Goal: Information Seeking & Learning: Learn about a topic

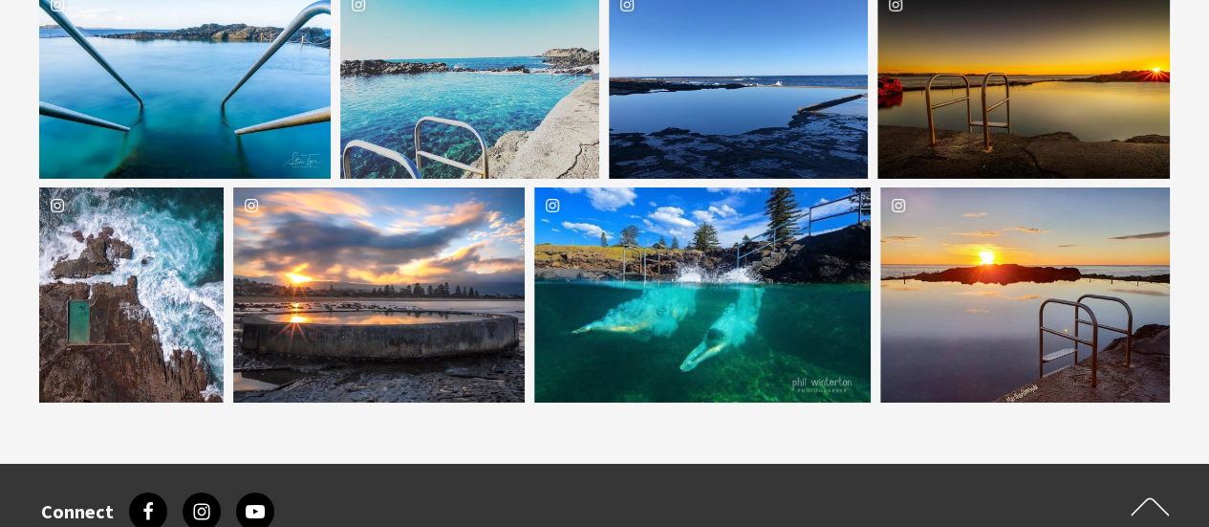
scroll to position [3122, 0]
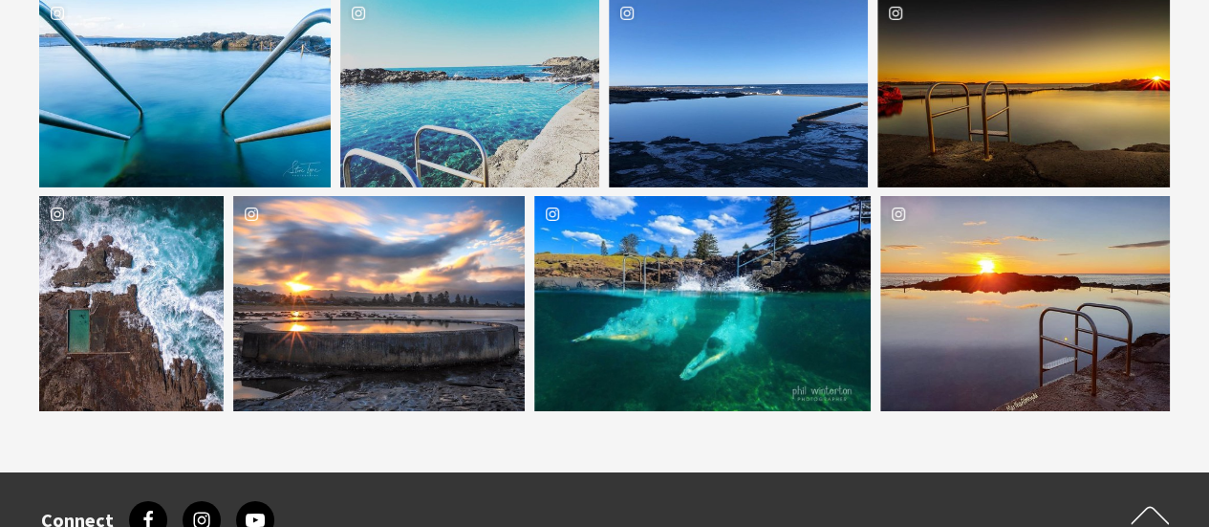
click at [809, 306] on div "Location One Fitness 247" at bounding box center [815, 303] width 112 height 215
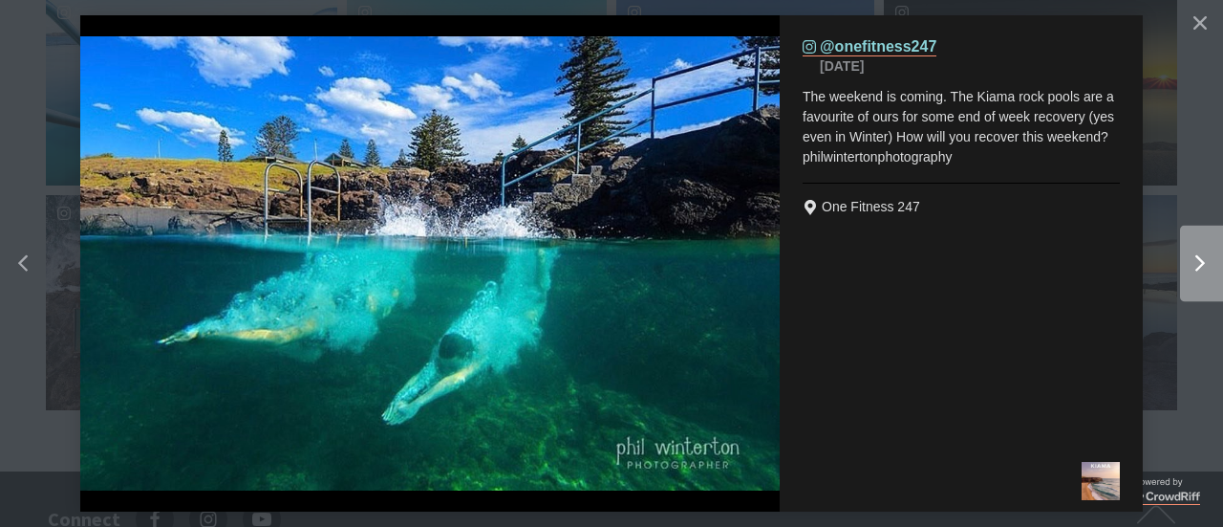
click at [1196, 262] on icon "Right" at bounding box center [1201, 263] width 10 height 17
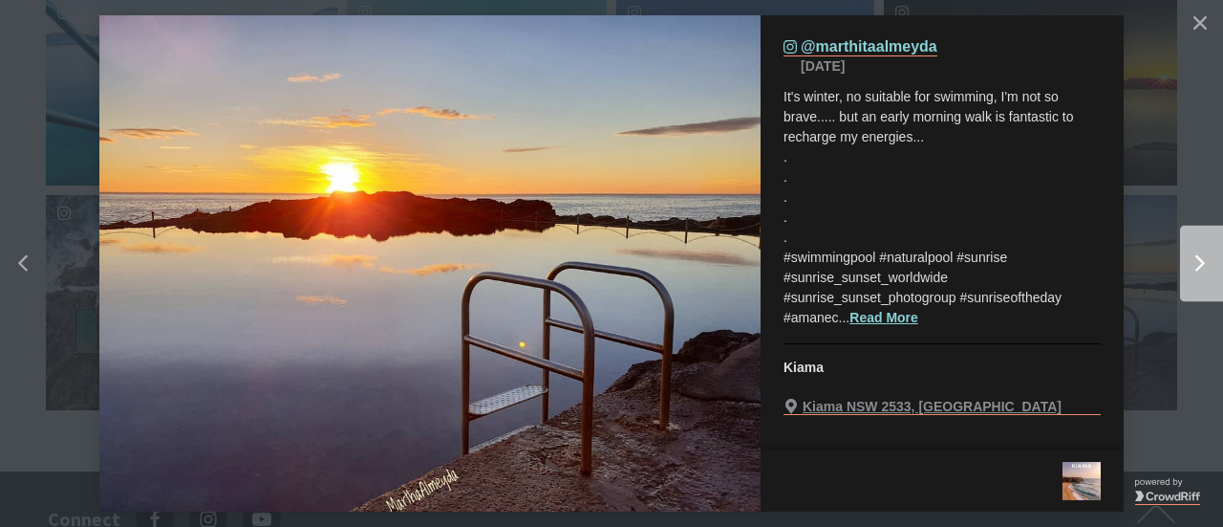
click at [1196, 262] on icon "Right" at bounding box center [1201, 263] width 10 height 17
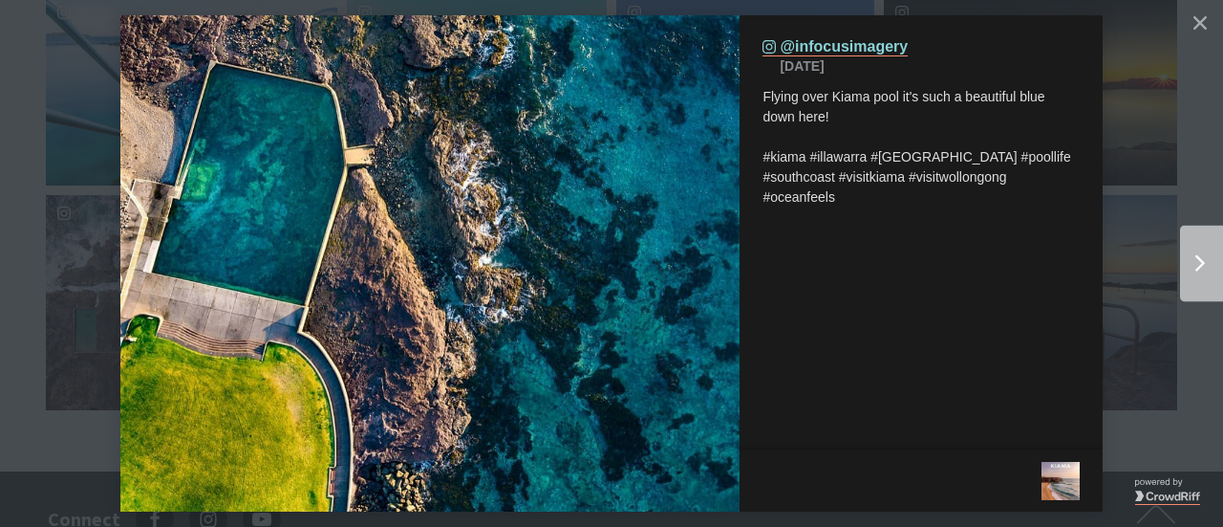
click at [1196, 262] on icon "Right" at bounding box center [1201, 263] width 10 height 17
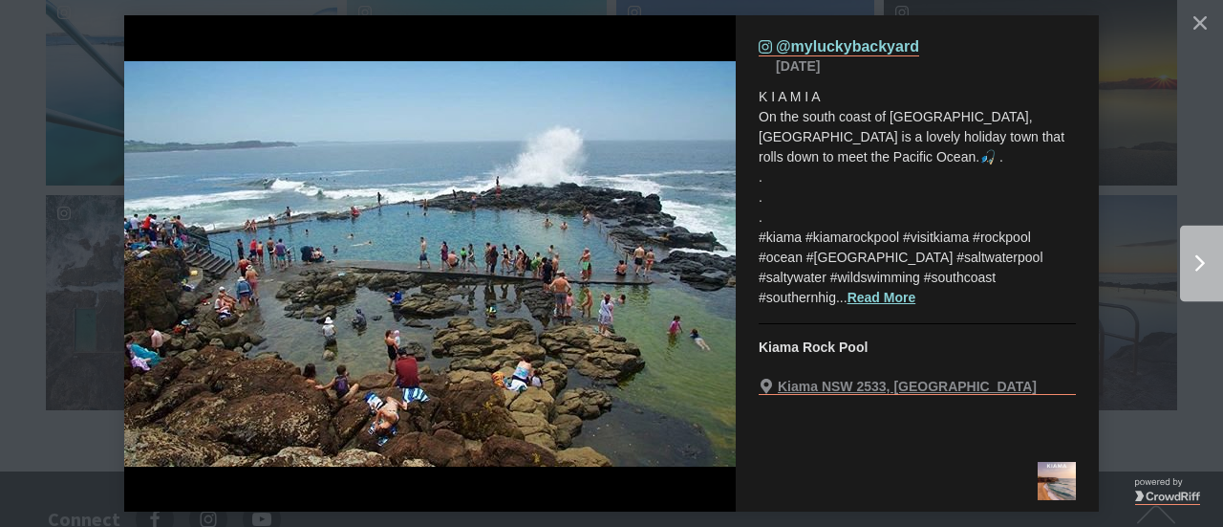
click at [1196, 262] on icon "Right" at bounding box center [1201, 263] width 10 height 17
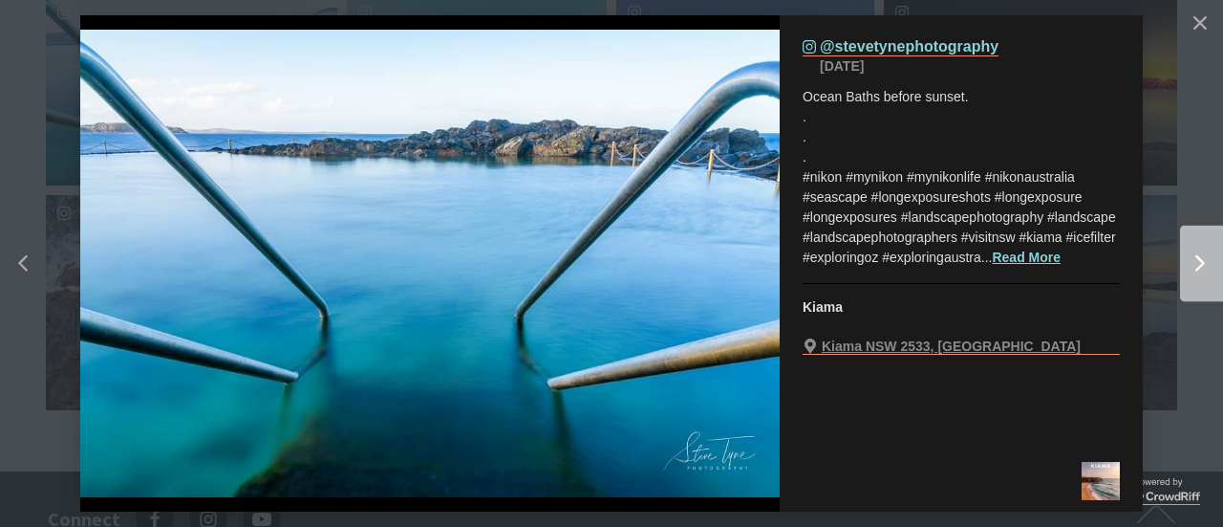
click at [1196, 262] on icon "Right" at bounding box center [1201, 263] width 10 height 17
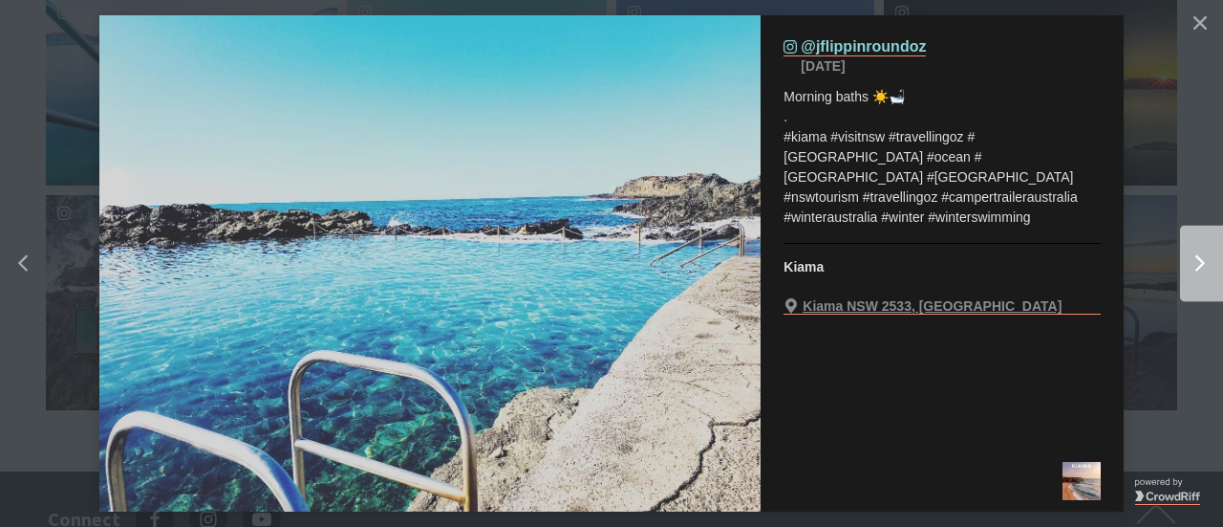
click at [1196, 262] on icon "Right" at bounding box center [1201, 263] width 10 height 17
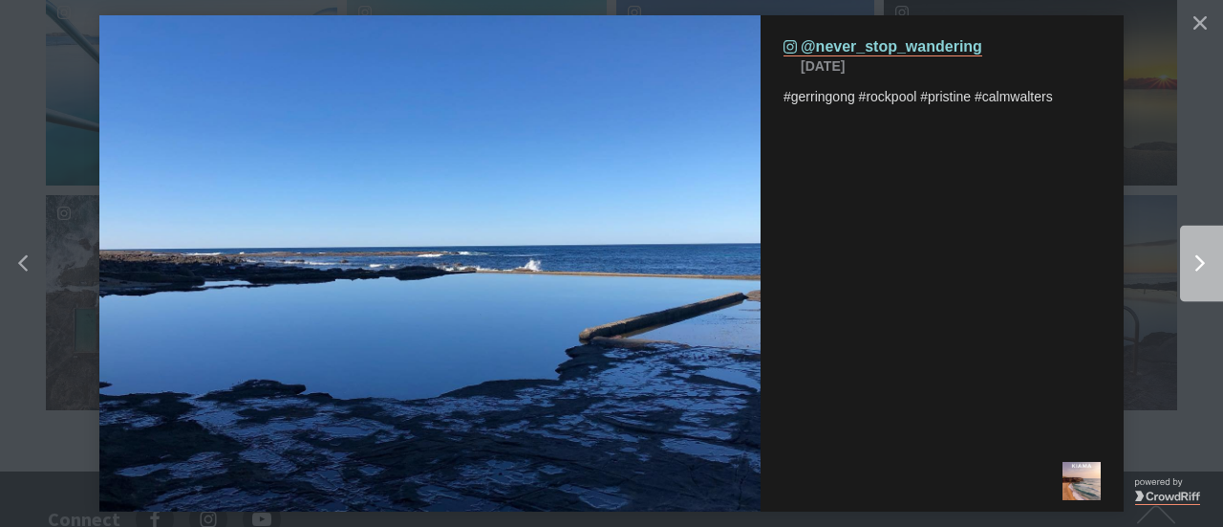
click at [1196, 262] on icon "Right" at bounding box center [1201, 263] width 10 height 17
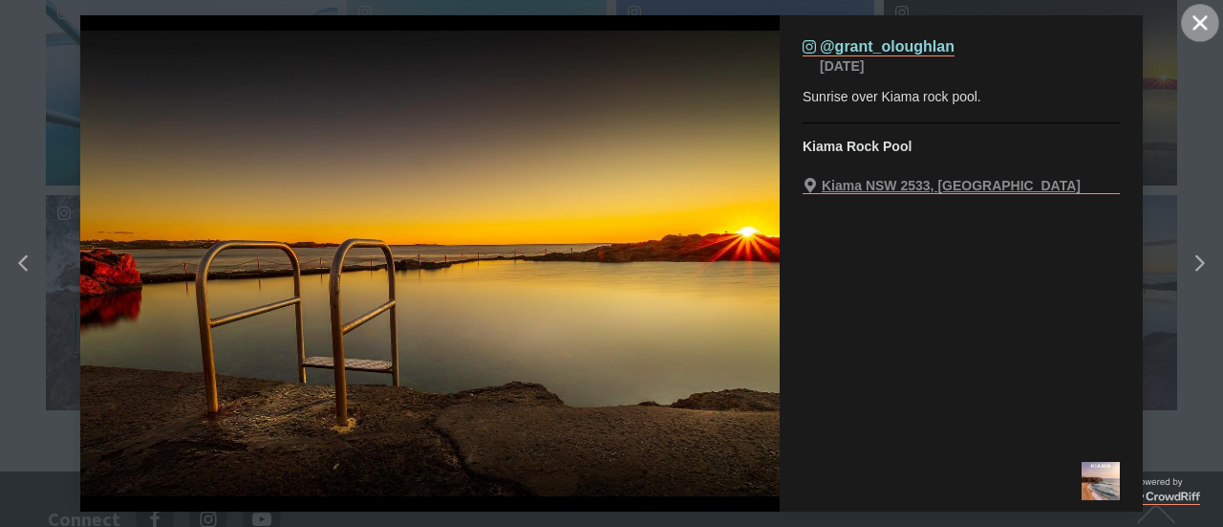
click at [1205, 35] on button "Close" at bounding box center [1200, 23] width 38 height 38
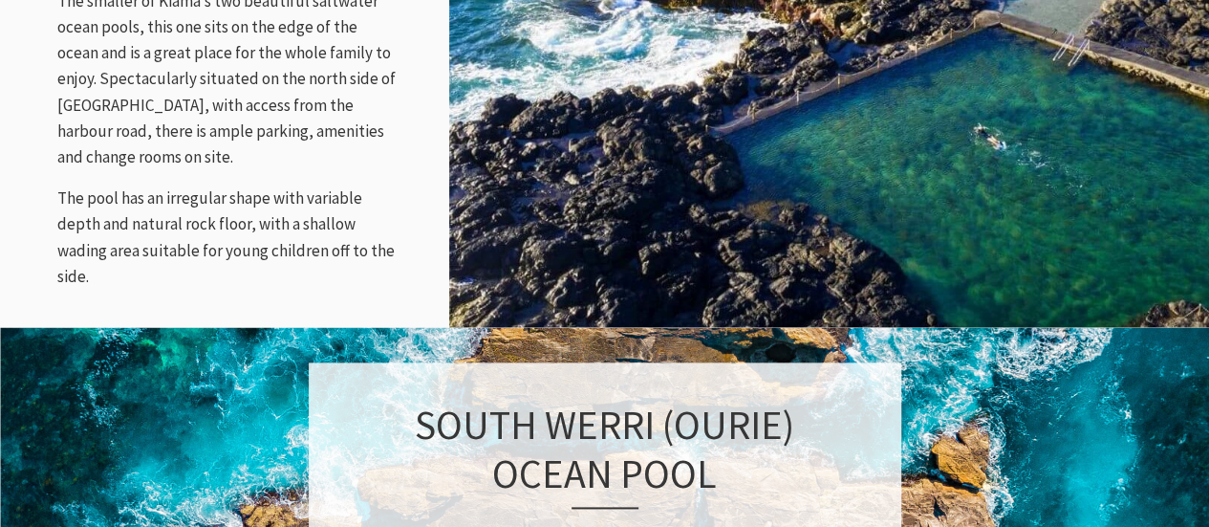
scroll to position [2176, 0]
